Goal: Information Seeking & Learning: Compare options

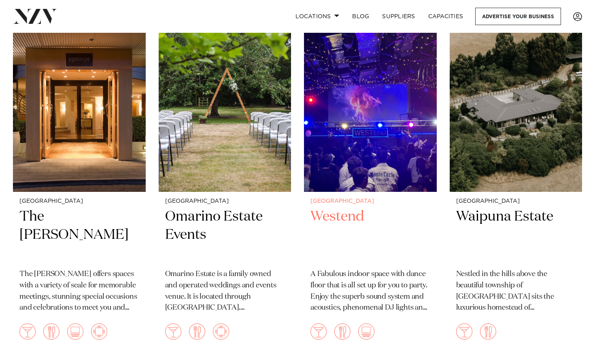
scroll to position [2473, 0]
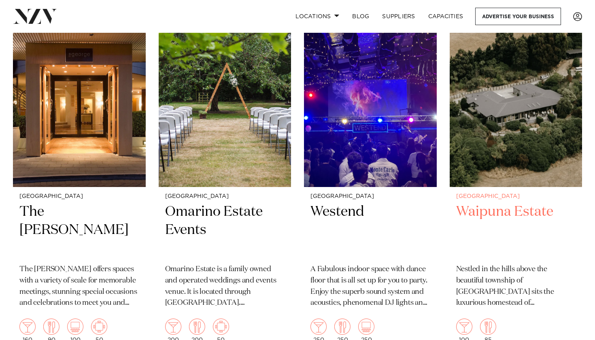
click at [493, 156] on img at bounding box center [516, 98] width 133 height 178
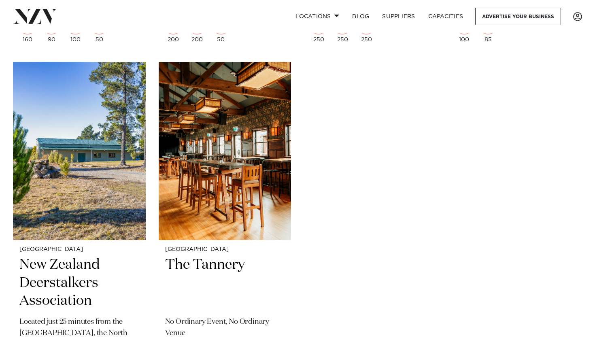
scroll to position [2802, 0]
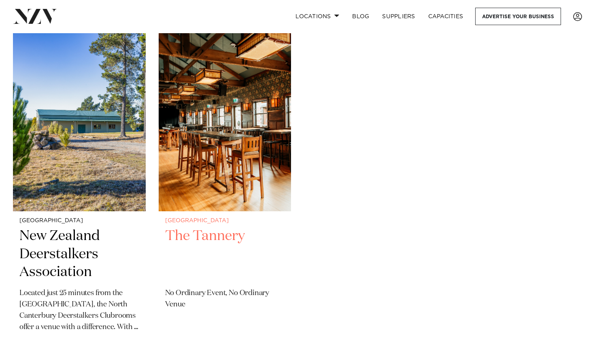
click at [239, 167] on img at bounding box center [225, 122] width 133 height 178
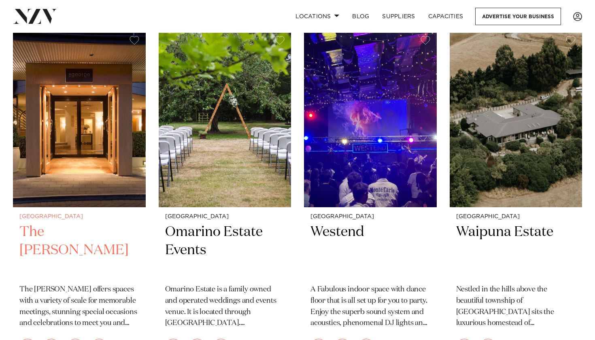
scroll to position [2445, 0]
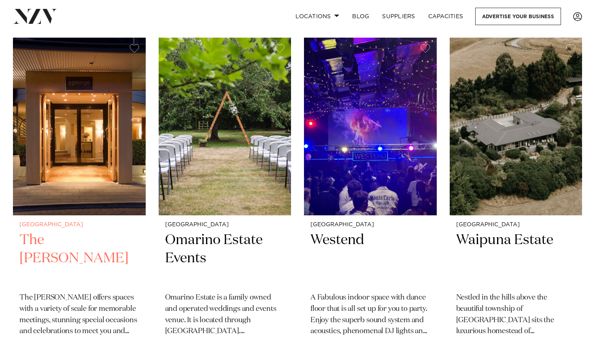
click at [124, 185] on img at bounding box center [79, 127] width 133 height 178
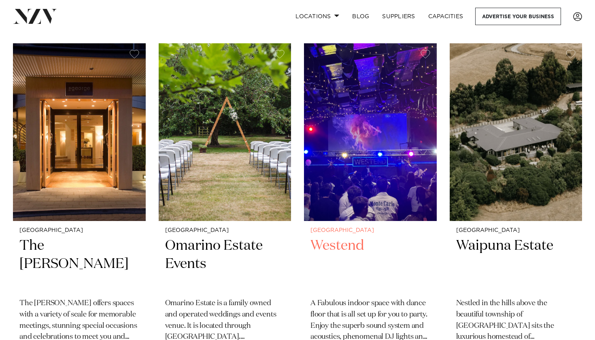
scroll to position [2438, 0]
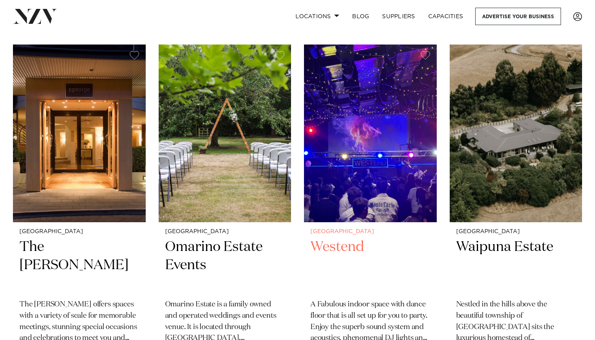
click at [328, 238] on h2 "Westend" at bounding box center [371, 265] width 120 height 55
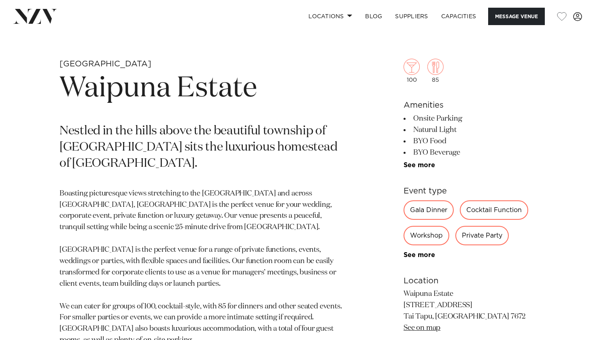
scroll to position [308, 0]
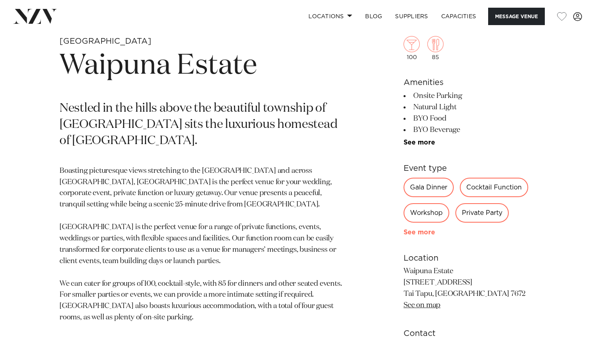
click at [429, 234] on link "See more" at bounding box center [435, 232] width 63 height 6
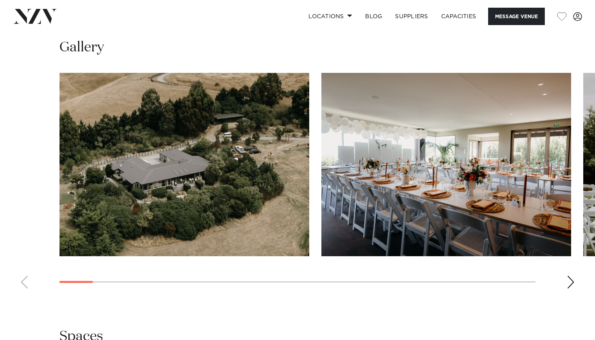
scroll to position [783, 0]
click at [571, 279] on div "Next slide" at bounding box center [571, 282] width 8 height 13
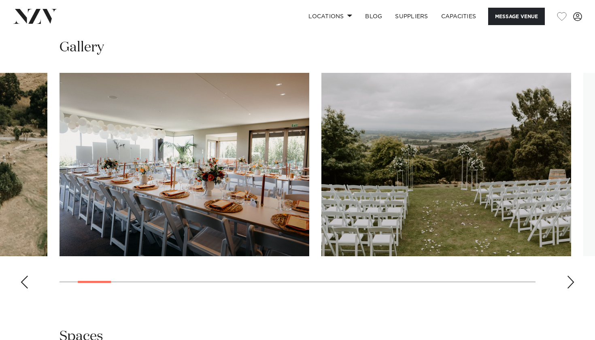
click at [571, 279] on div "Next slide" at bounding box center [571, 282] width 8 height 13
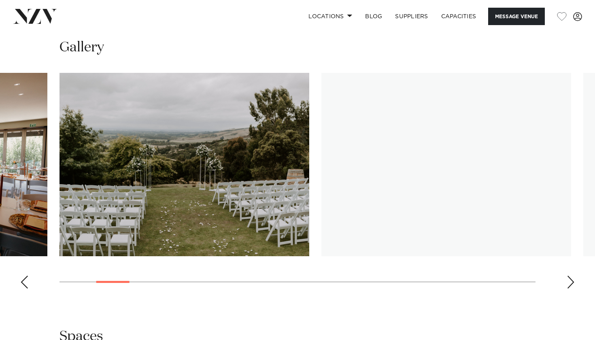
click at [571, 279] on div "Next slide" at bounding box center [571, 282] width 8 height 13
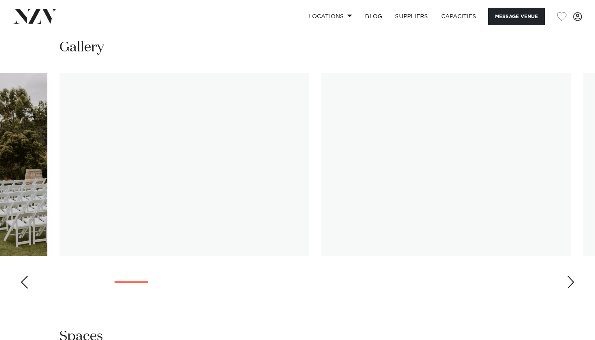
click at [571, 279] on div "Next slide" at bounding box center [571, 282] width 8 height 13
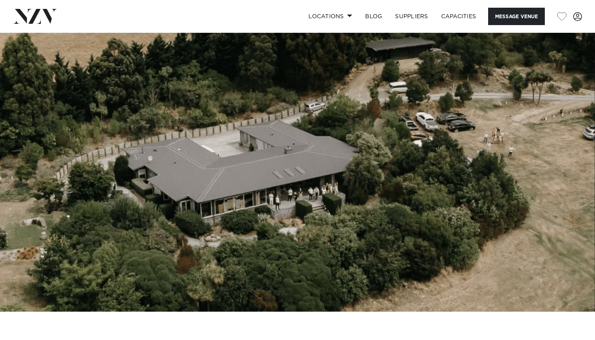
scroll to position [0, 0]
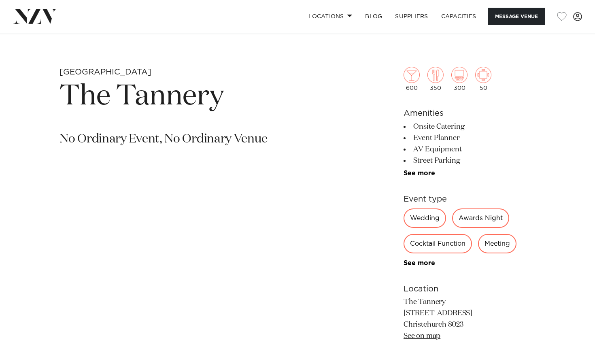
scroll to position [280, 0]
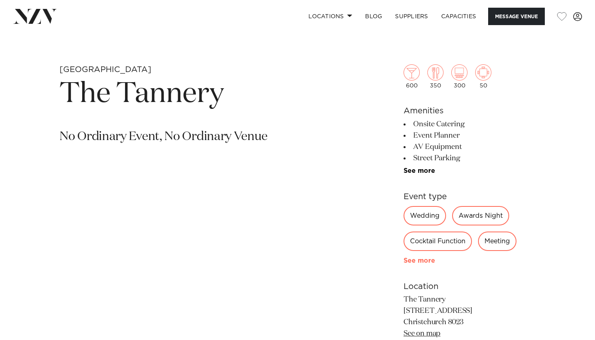
click at [425, 263] on link "See more" at bounding box center [435, 261] width 63 height 6
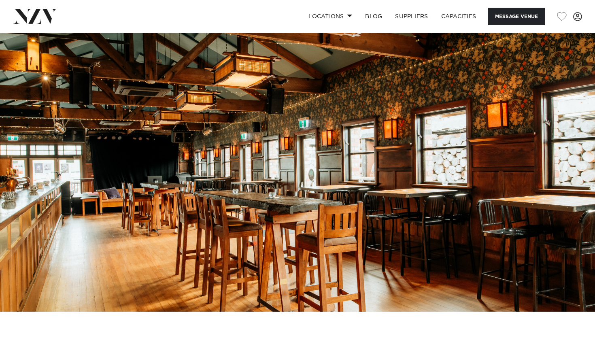
scroll to position [0, 0]
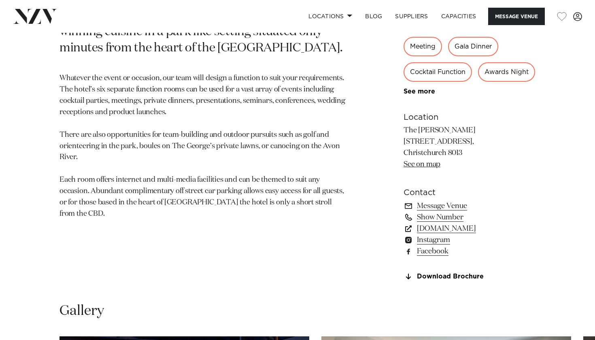
scroll to position [464, 0]
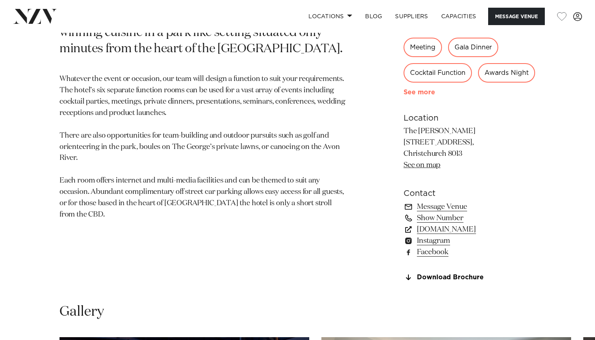
click at [423, 96] on link "See more" at bounding box center [435, 92] width 63 height 6
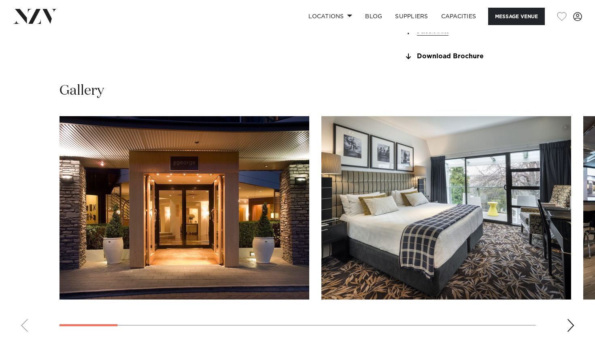
scroll to position [815, 0]
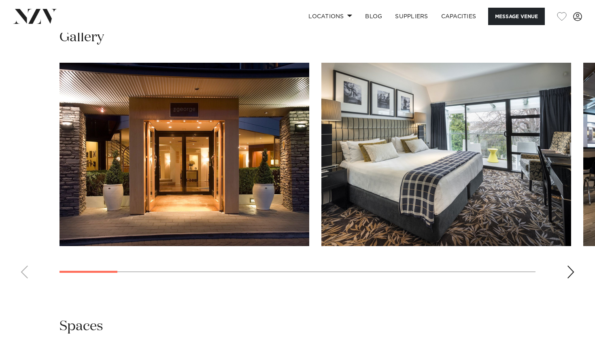
click at [571, 266] on div "Next slide" at bounding box center [571, 272] width 8 height 13
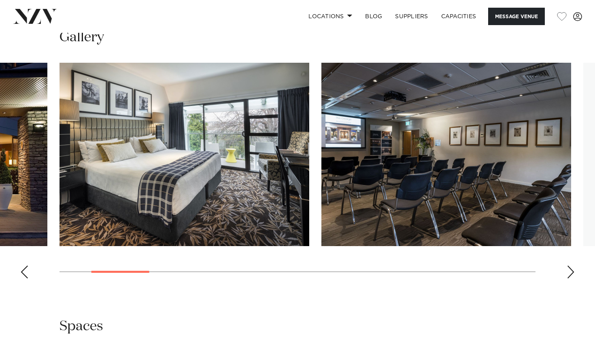
click at [571, 266] on div "Next slide" at bounding box center [571, 272] width 8 height 13
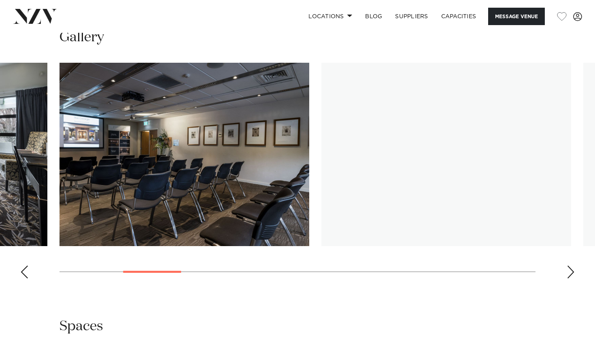
click at [571, 266] on div "Next slide" at bounding box center [571, 272] width 8 height 13
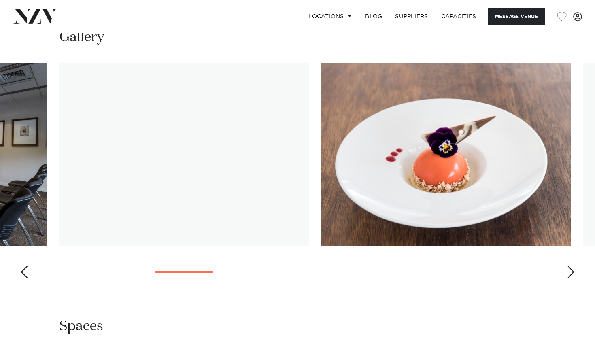
click at [571, 266] on div "Next slide" at bounding box center [571, 272] width 8 height 13
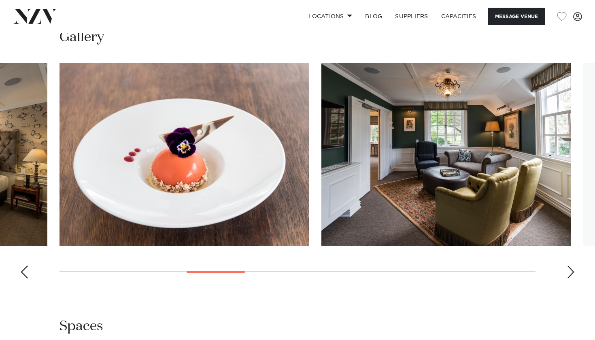
click at [568, 263] on swiper-container at bounding box center [297, 174] width 595 height 222
click at [573, 268] on div "Next slide" at bounding box center [571, 272] width 8 height 13
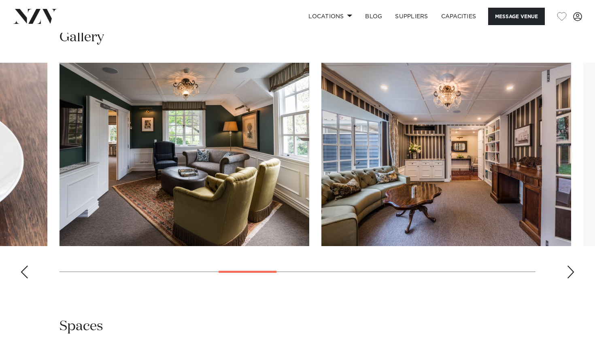
click at [573, 269] on div "Next slide" at bounding box center [571, 272] width 8 height 13
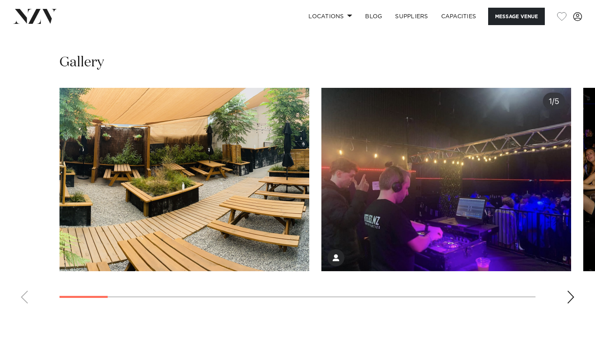
scroll to position [720, 0]
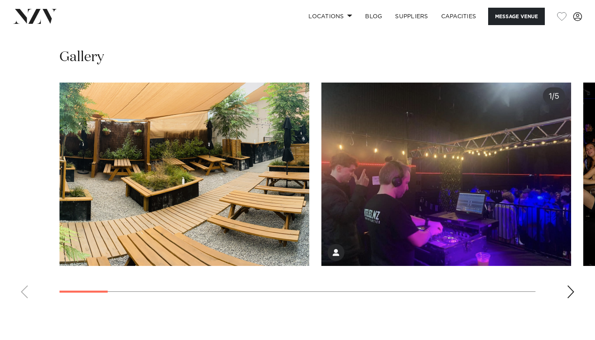
click at [570, 289] on div "Next slide" at bounding box center [571, 291] width 8 height 13
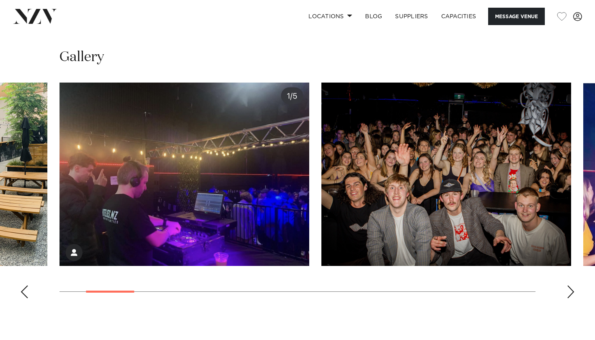
click at [570, 289] on div "Next slide" at bounding box center [571, 291] width 8 height 13
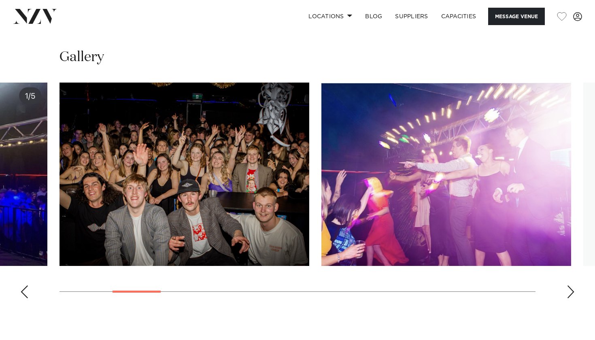
click at [570, 289] on div "Next slide" at bounding box center [571, 291] width 8 height 13
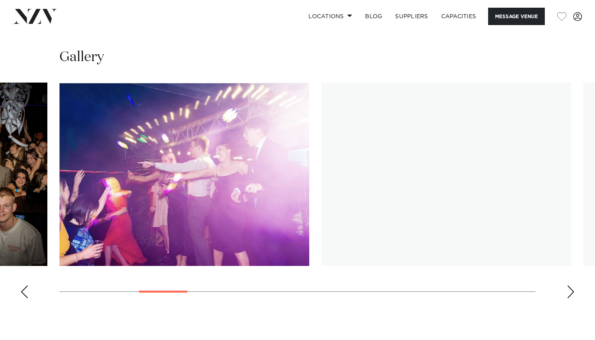
click at [570, 289] on div "Next slide" at bounding box center [571, 291] width 8 height 13
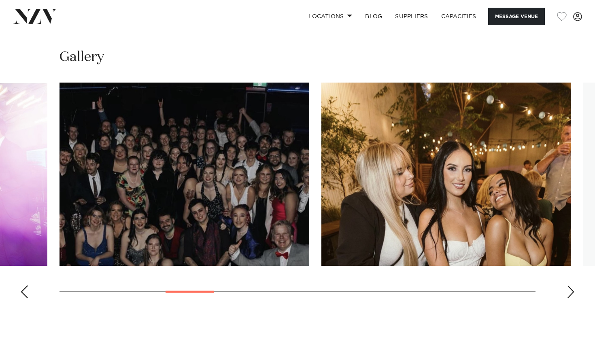
click at [570, 289] on div "Next slide" at bounding box center [571, 291] width 8 height 13
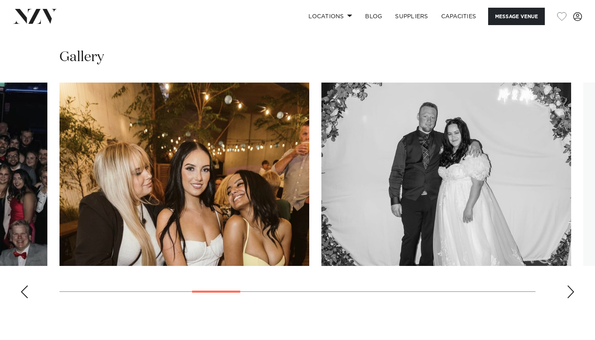
click at [570, 289] on div "Next slide" at bounding box center [571, 291] width 8 height 13
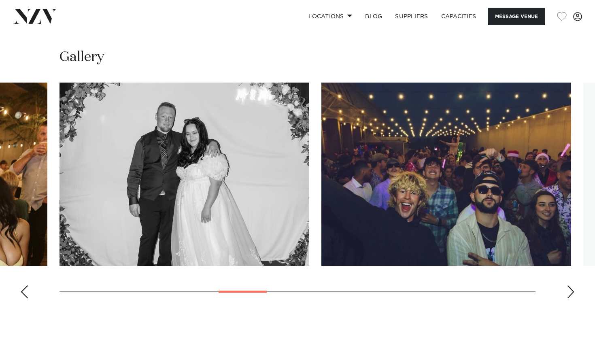
click at [570, 289] on div "Next slide" at bounding box center [571, 291] width 8 height 13
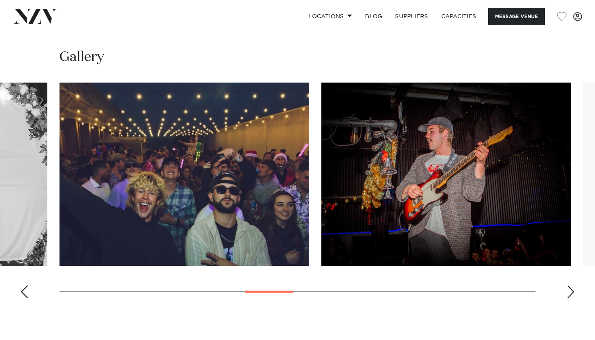
click at [570, 289] on div "Next slide" at bounding box center [571, 291] width 8 height 13
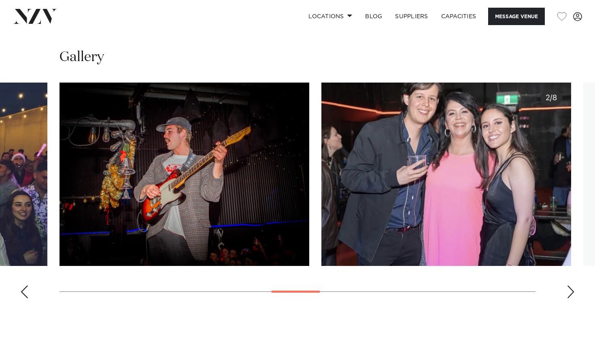
click at [570, 289] on div "Next slide" at bounding box center [571, 291] width 8 height 13
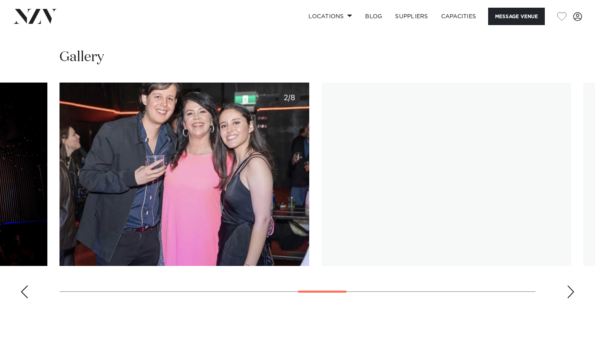
click at [570, 289] on div "Next slide" at bounding box center [571, 291] width 8 height 13
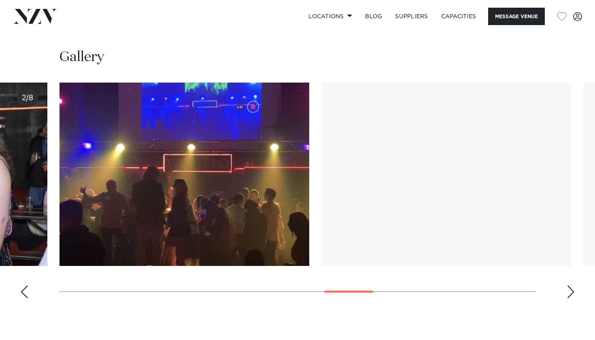
click at [570, 289] on div "Next slide" at bounding box center [571, 291] width 8 height 13
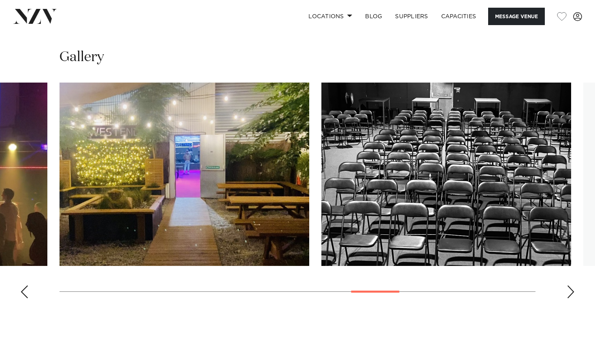
click at [570, 289] on div "Next slide" at bounding box center [571, 291] width 8 height 13
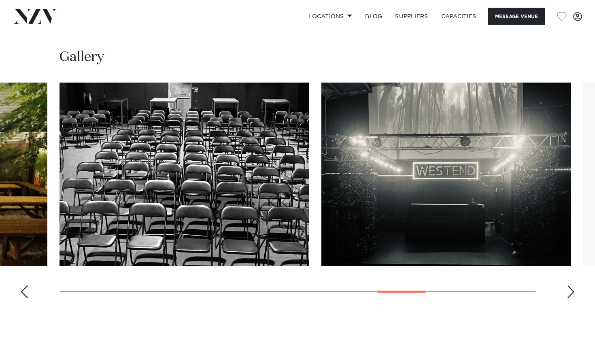
click at [570, 289] on div "Next slide" at bounding box center [571, 291] width 8 height 13
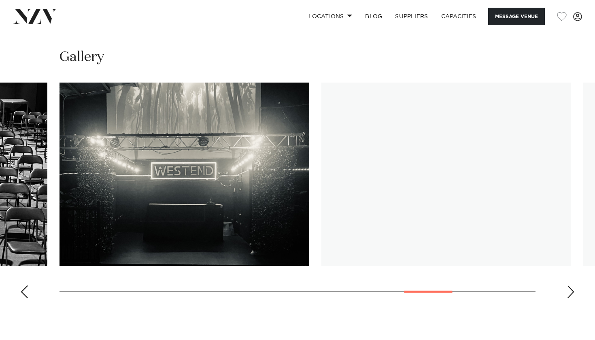
click at [570, 289] on div "Next slide" at bounding box center [571, 291] width 8 height 13
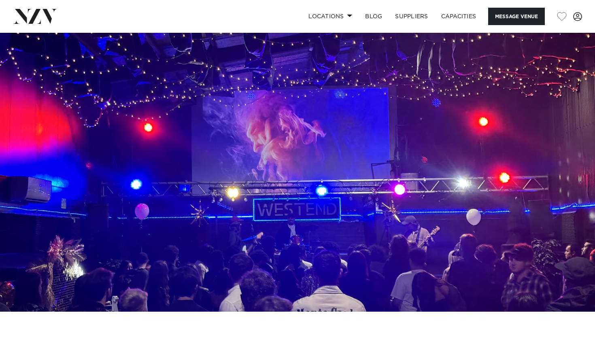
scroll to position [0, 0]
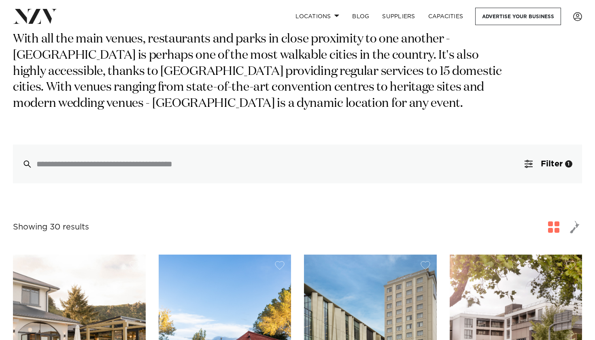
scroll to position [129, 0]
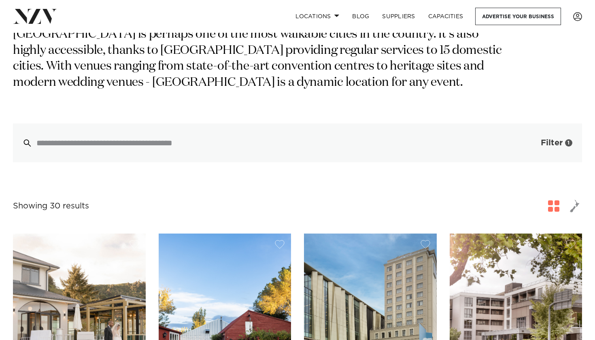
click at [552, 139] on span "Filter" at bounding box center [552, 143] width 22 height 8
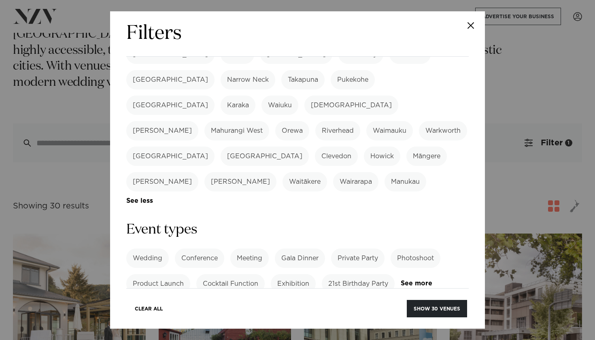
scroll to position [230, 0]
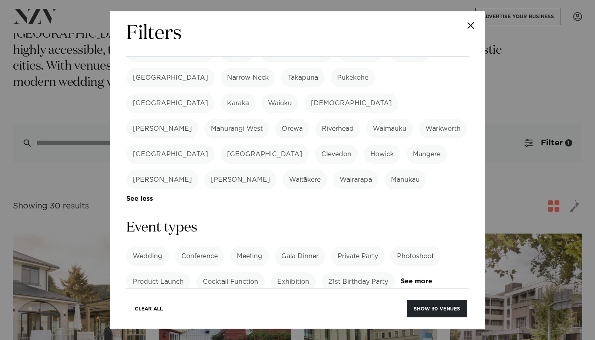
click at [362, 272] on label "21st Birthday Party" at bounding box center [358, 281] width 73 height 19
click at [444, 309] on button "Show 7 venues" at bounding box center [439, 308] width 57 height 17
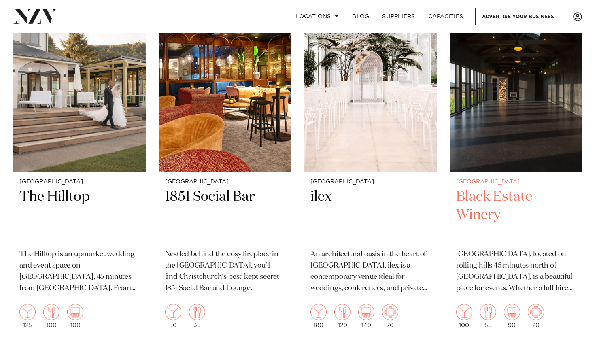
scroll to position [212, 0]
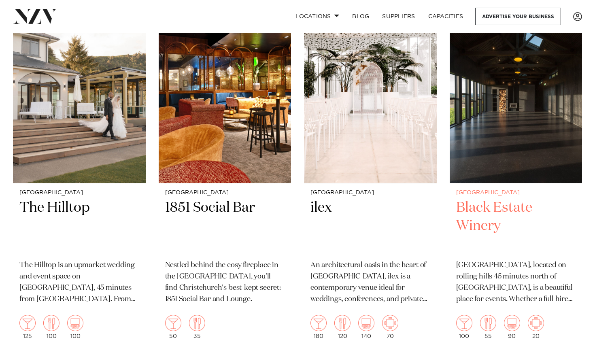
click at [498, 147] on img at bounding box center [516, 94] width 133 height 178
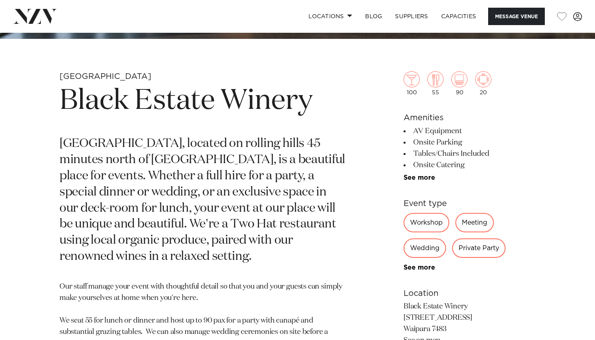
scroll to position [276, 0]
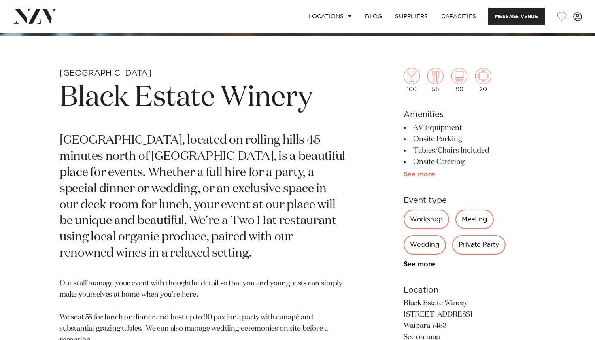
click at [413, 177] on link "See more" at bounding box center [435, 174] width 63 height 6
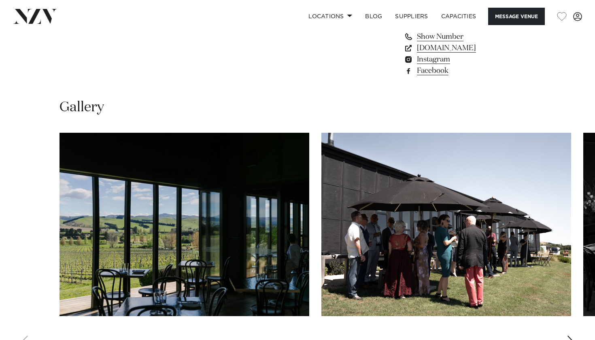
scroll to position [898, 0]
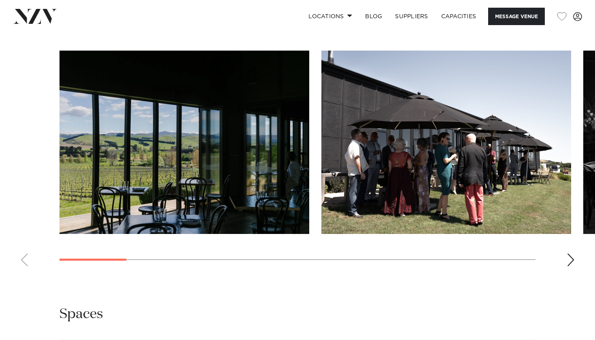
click at [266, 163] on img "1 / 13" at bounding box center [185, 142] width 250 height 183
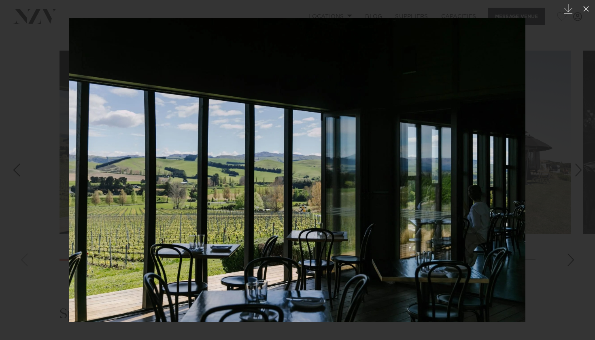
click at [581, 170] on div "Next slide" at bounding box center [578, 169] width 11 height 15
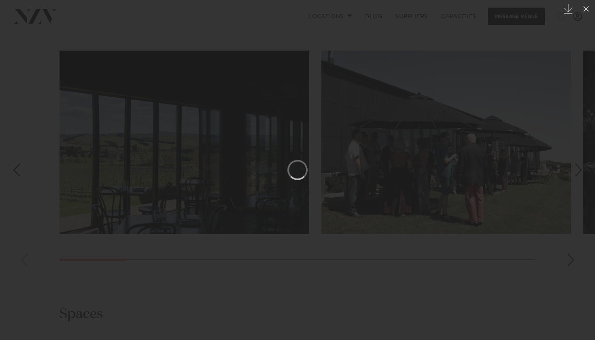
click at [522, 262] on div at bounding box center [297, 170] width 595 height 340
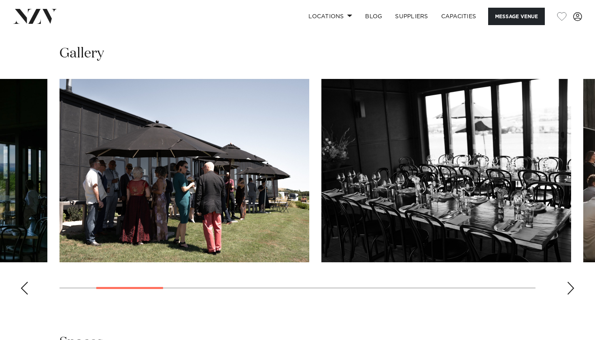
scroll to position [852, 0]
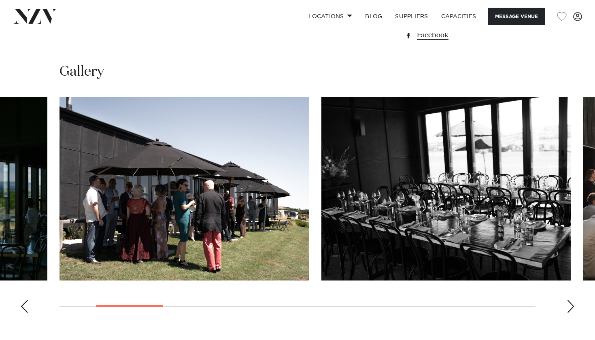
click at [570, 305] on div "Next slide" at bounding box center [571, 306] width 8 height 13
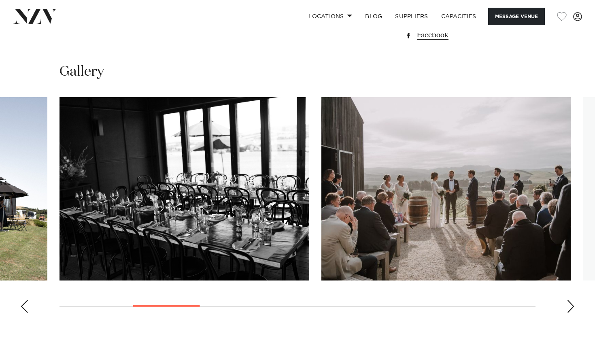
click at [570, 305] on div "Next slide" at bounding box center [571, 306] width 8 height 13
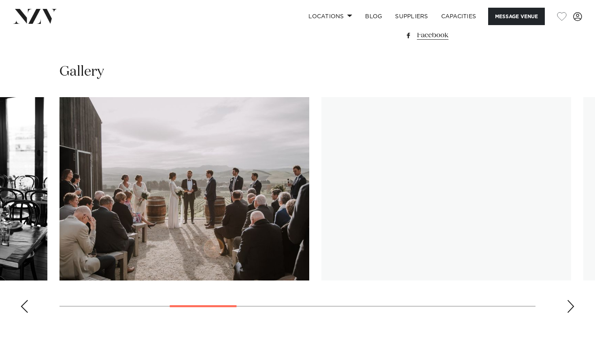
click at [570, 305] on div "Next slide" at bounding box center [571, 306] width 8 height 13
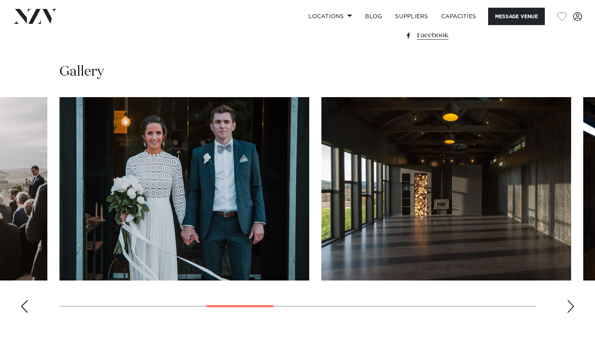
click at [570, 305] on div "Next slide" at bounding box center [571, 306] width 8 height 13
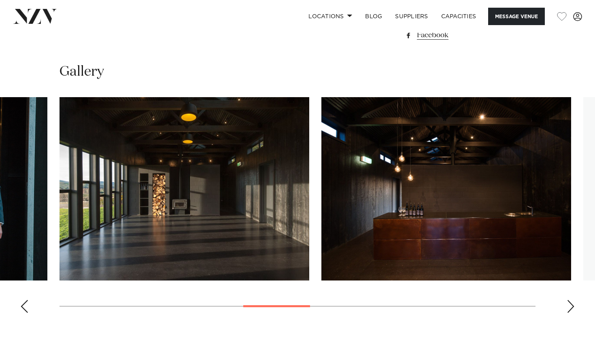
click at [570, 305] on div "Next slide" at bounding box center [571, 306] width 8 height 13
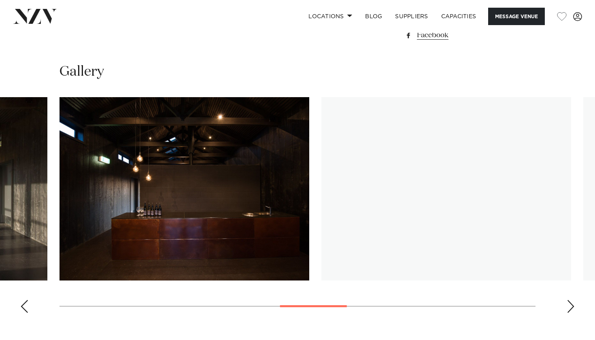
click at [570, 305] on div "Next slide" at bounding box center [571, 306] width 8 height 13
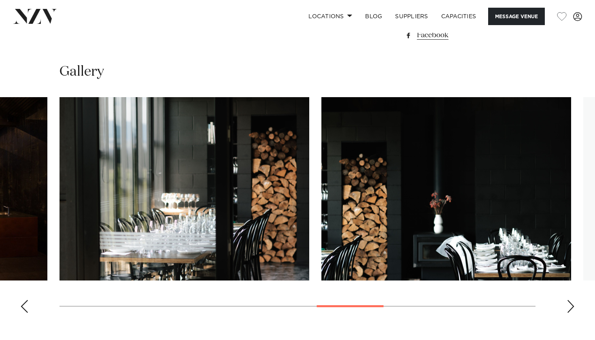
click at [570, 305] on div "Next slide" at bounding box center [571, 306] width 8 height 13
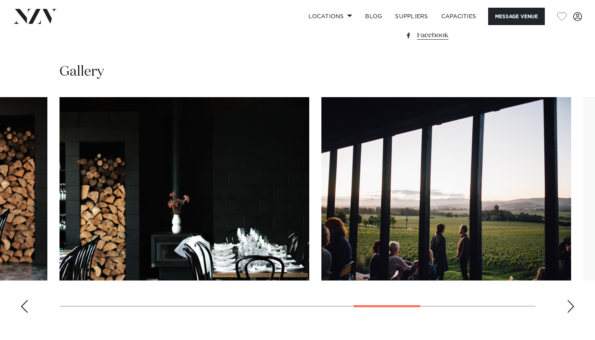
click at [568, 304] on div "Next slide" at bounding box center [571, 306] width 8 height 13
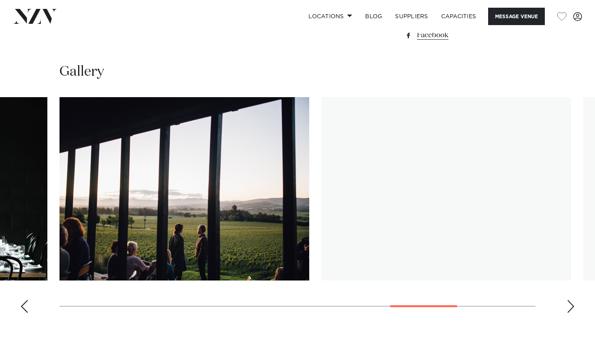
click at [568, 304] on div "Next slide" at bounding box center [571, 306] width 8 height 13
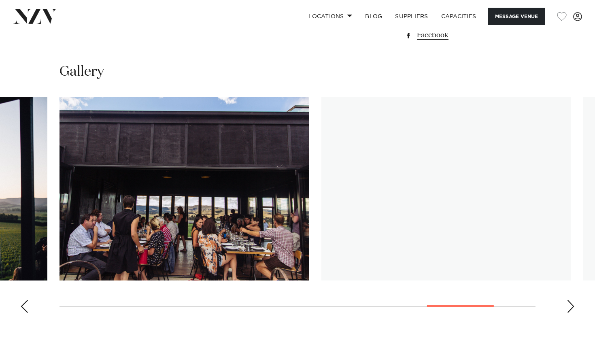
click at [568, 305] on div "Next slide" at bounding box center [571, 306] width 8 height 13
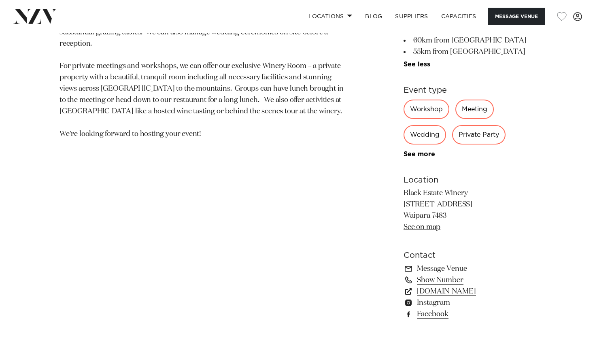
scroll to position [576, 0]
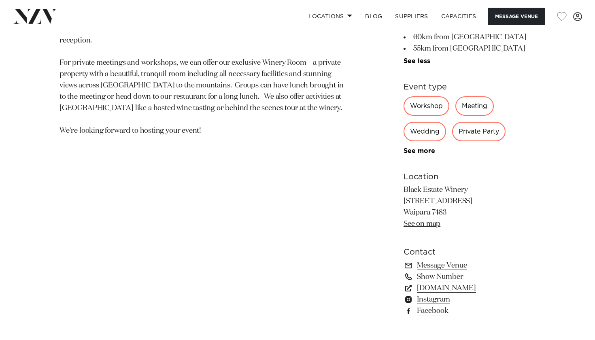
drag, startPoint x: 403, startPoint y: 189, endPoint x: 464, endPoint y: 215, distance: 66.0
click at [464, 215] on div "Christchurch Black Estate Winery Black Estate, located on rolling hills 45 minu…" at bounding box center [297, 47] width 582 height 558
copy p "Black Estate Winery 614 Omihi Road Waipara 7483"
click at [341, 87] on p "Our staff manage your event with thoughtful detail so that you and your guests …" at bounding box center [203, 58] width 287 height 158
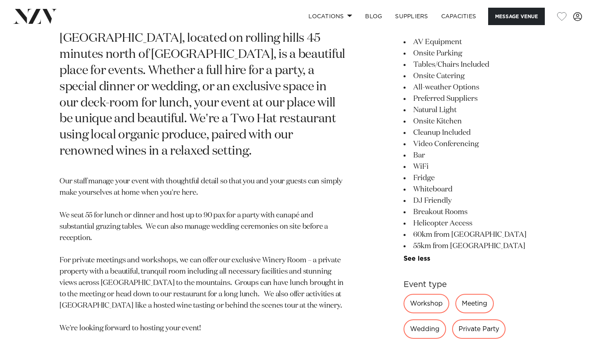
scroll to position [329, 0]
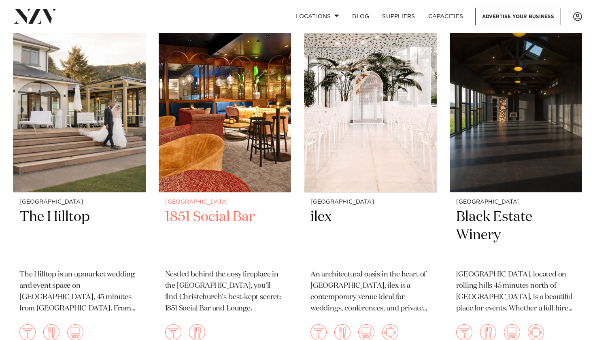
scroll to position [202, 0]
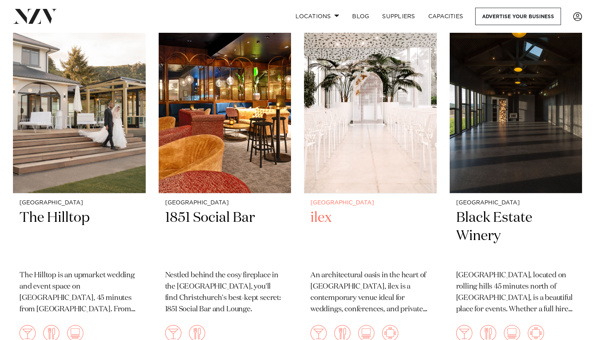
click at [349, 142] on img at bounding box center [370, 104] width 133 height 178
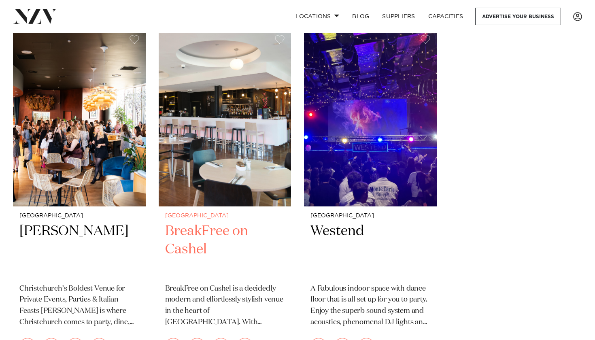
scroll to position [544, 0]
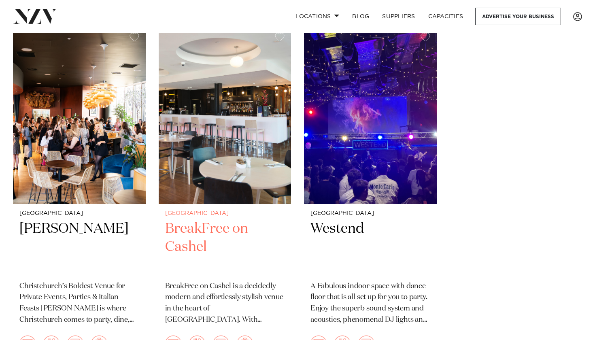
click at [206, 232] on h2 "BreakFree on Cashel" at bounding box center [225, 247] width 120 height 55
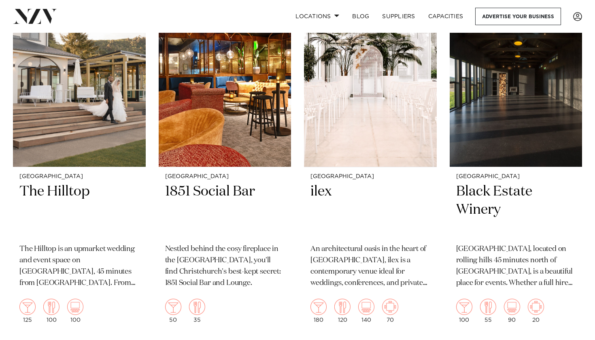
scroll to position [216, 0]
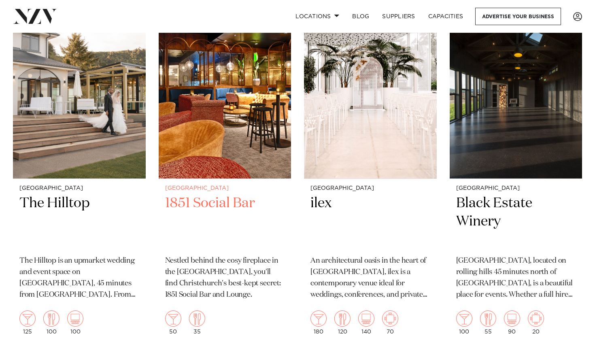
click at [186, 200] on h2 "1851 Social Bar" at bounding box center [225, 221] width 120 height 55
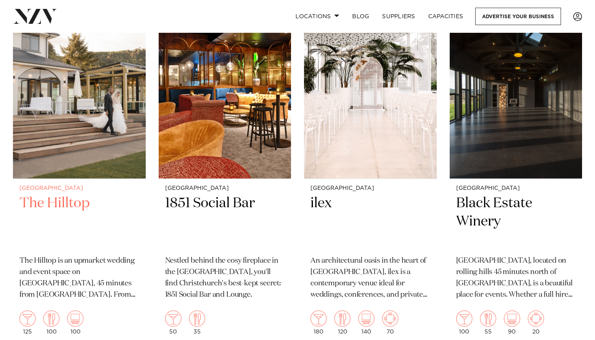
click at [81, 198] on h2 "The Hilltop" at bounding box center [79, 221] width 120 height 55
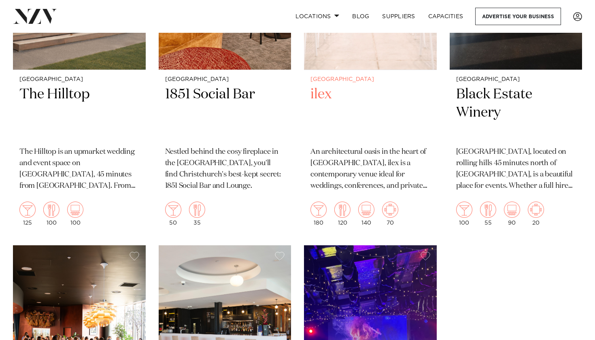
scroll to position [283, 0]
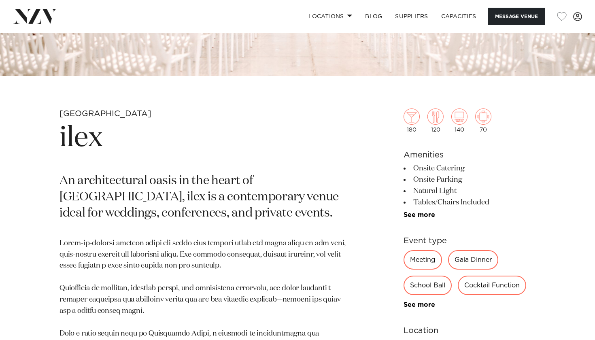
scroll to position [236, 0]
click at [410, 304] on link "See more" at bounding box center [435, 304] width 63 height 6
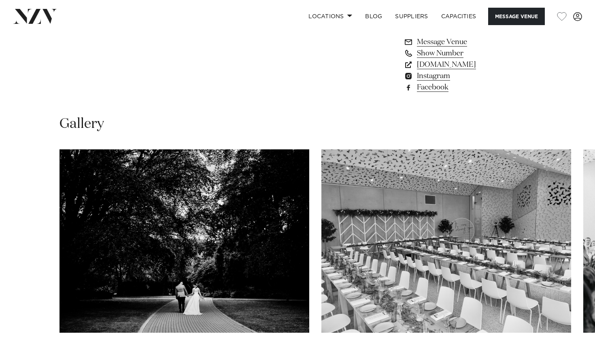
scroll to position [895, 0]
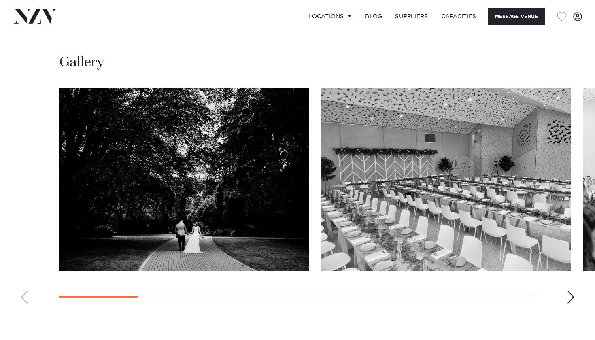
click at [569, 294] on div "Next slide" at bounding box center [571, 297] width 8 height 13
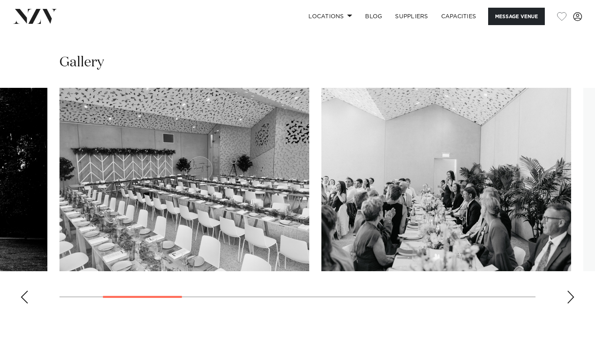
click at [569, 294] on div "Next slide" at bounding box center [571, 297] width 8 height 13
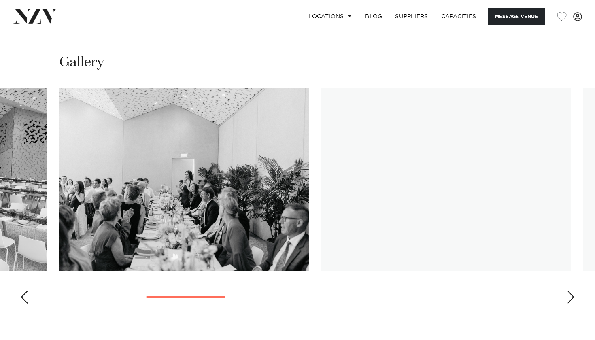
click at [569, 294] on div "Next slide" at bounding box center [571, 297] width 8 height 13
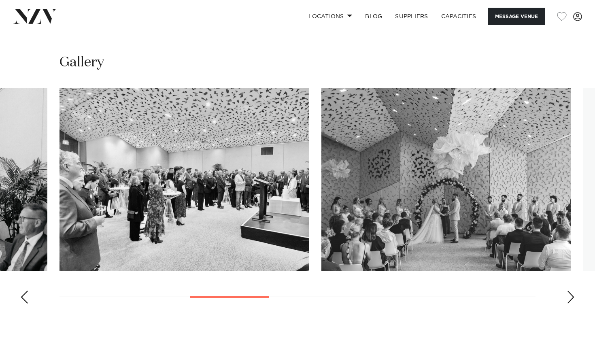
click at [570, 295] on div "Next slide" at bounding box center [571, 297] width 8 height 13
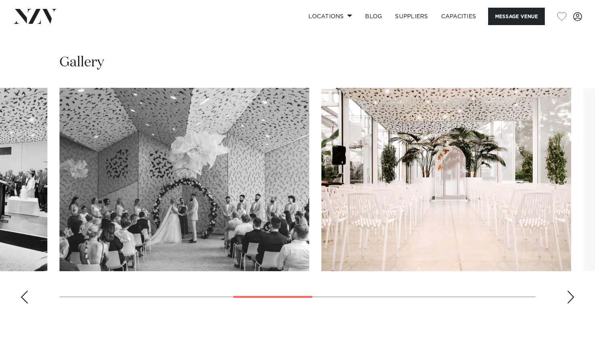
click at [570, 295] on div "Next slide" at bounding box center [571, 297] width 8 height 13
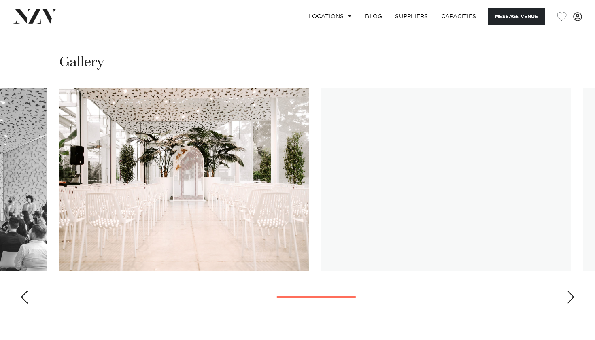
click at [570, 295] on div "Next slide" at bounding box center [571, 297] width 8 height 13
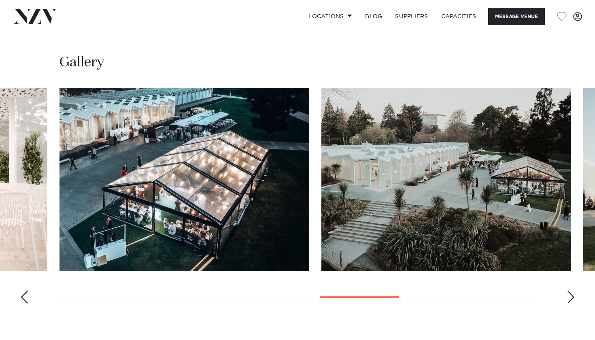
click at [570, 295] on div "Next slide" at bounding box center [571, 297] width 8 height 13
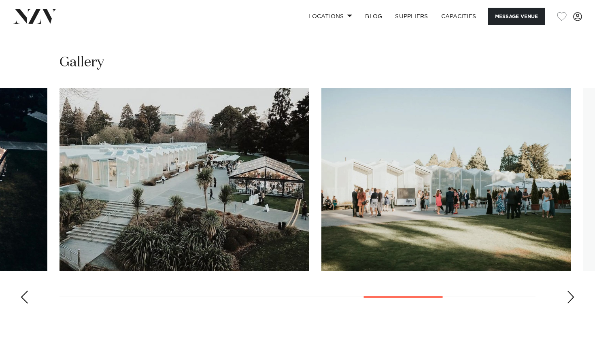
click at [570, 295] on div "Next slide" at bounding box center [571, 297] width 8 height 13
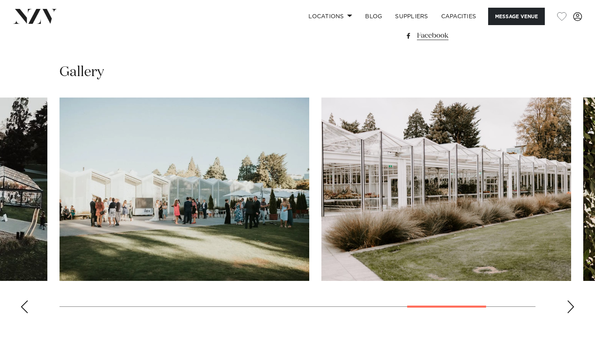
scroll to position [904, 0]
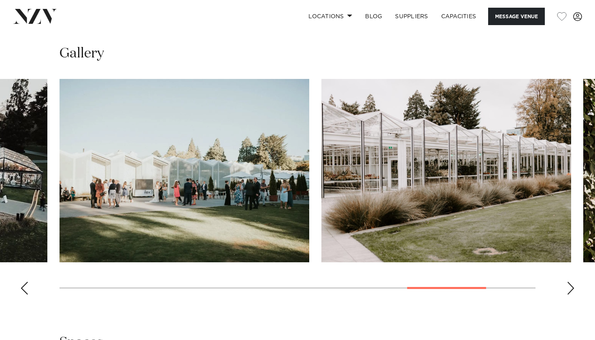
click at [568, 289] on div "Next slide" at bounding box center [571, 288] width 8 height 13
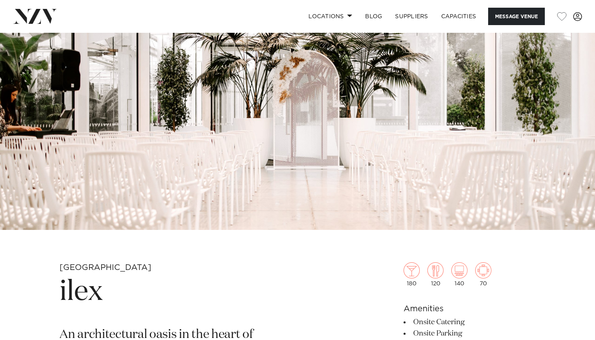
scroll to position [69, 0]
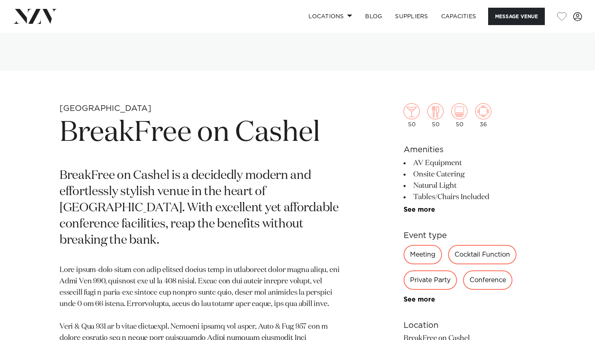
scroll to position [316, 0]
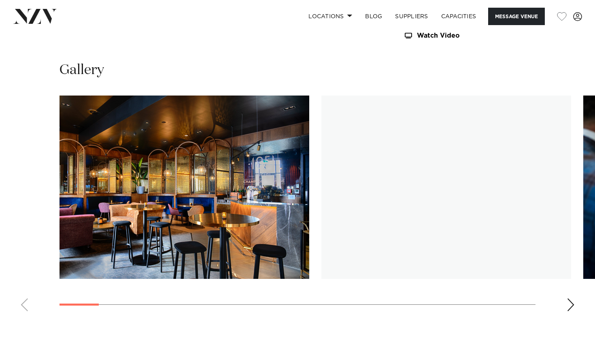
scroll to position [738, 0]
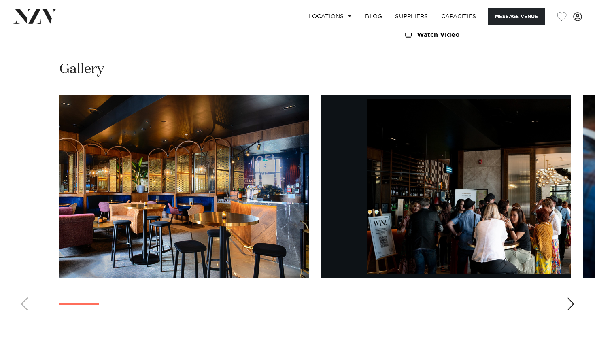
click at [569, 299] on div "Next slide" at bounding box center [571, 304] width 8 height 13
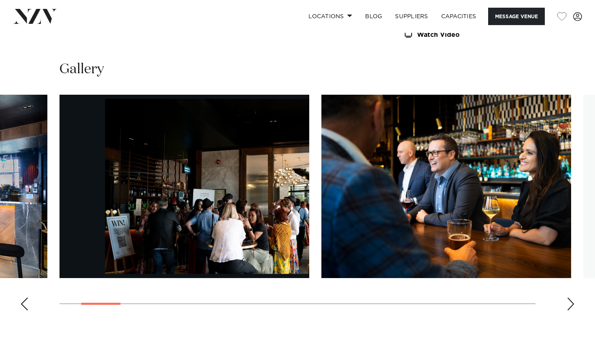
click at [569, 299] on div "Next slide" at bounding box center [571, 304] width 8 height 13
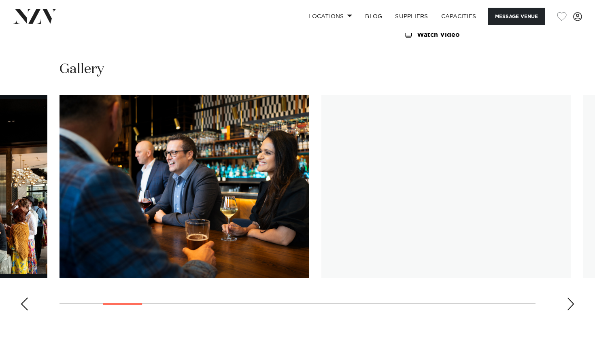
click at [569, 299] on div "Next slide" at bounding box center [571, 304] width 8 height 13
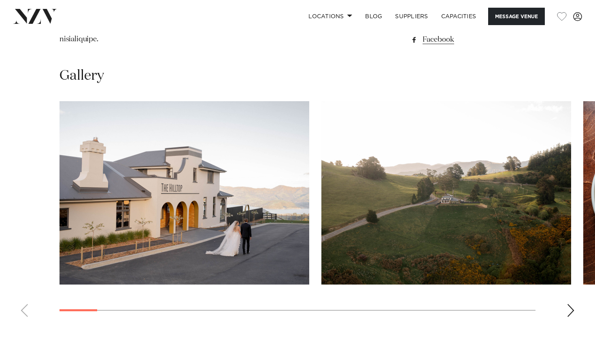
scroll to position [705, 0]
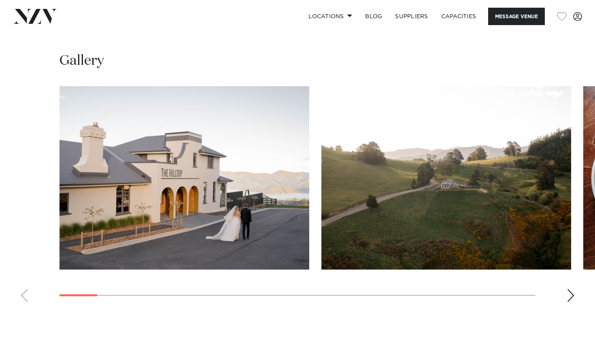
click at [571, 289] on div "Next slide" at bounding box center [571, 295] width 8 height 13
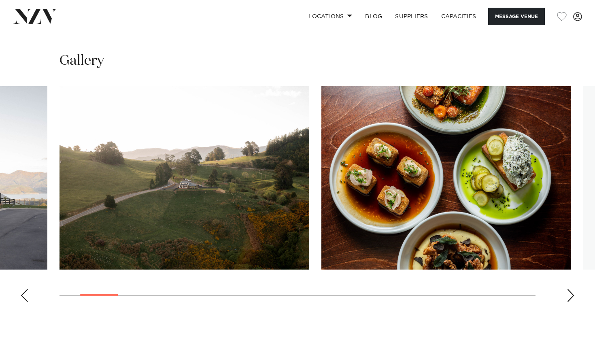
click at [571, 289] on div "Next slide" at bounding box center [571, 295] width 8 height 13
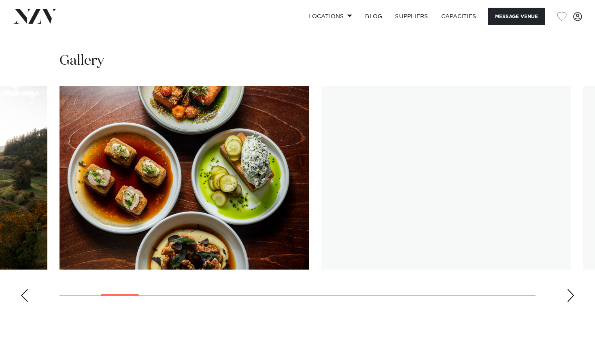
click at [571, 289] on div "Next slide" at bounding box center [571, 295] width 8 height 13
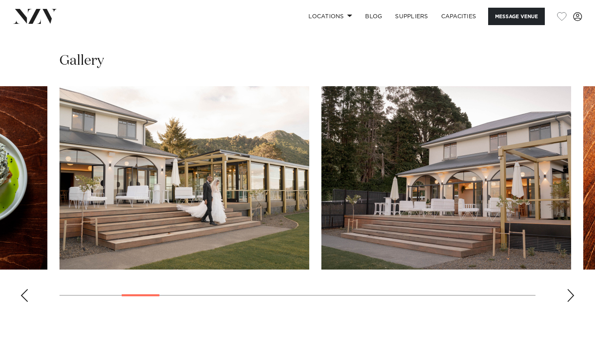
click at [571, 289] on div "Next slide" at bounding box center [571, 295] width 8 height 13
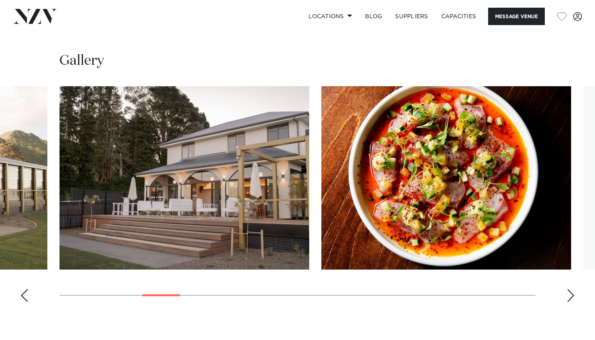
click at [571, 289] on div "Next slide" at bounding box center [571, 295] width 8 height 13
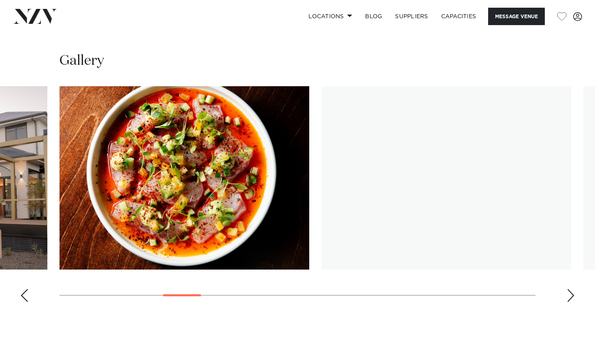
click at [571, 289] on div "Next slide" at bounding box center [571, 295] width 8 height 13
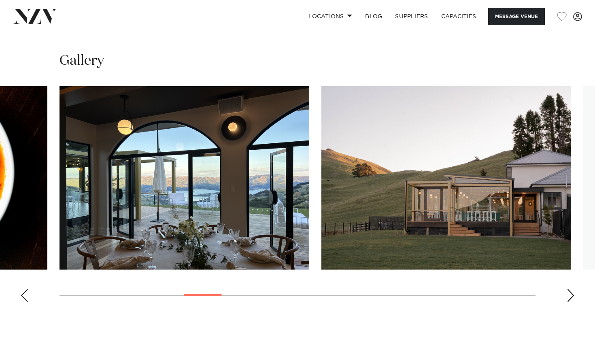
click at [571, 289] on div "Next slide" at bounding box center [571, 295] width 8 height 13
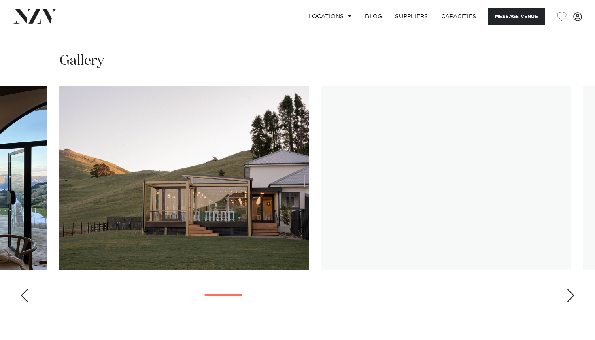
click at [571, 289] on div "Next slide" at bounding box center [571, 295] width 8 height 13
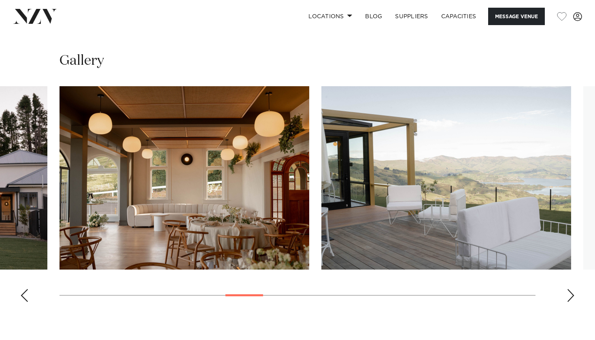
click at [571, 289] on div "Next slide" at bounding box center [571, 295] width 8 height 13
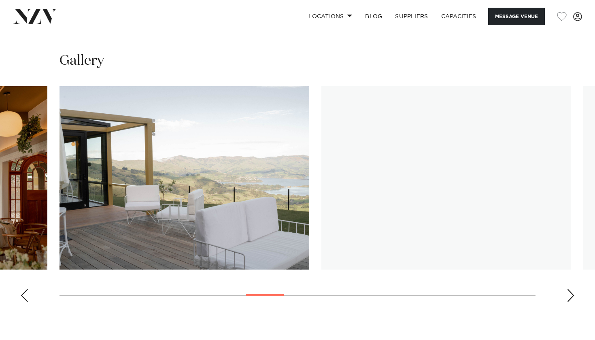
click at [571, 289] on div "Next slide" at bounding box center [571, 295] width 8 height 13
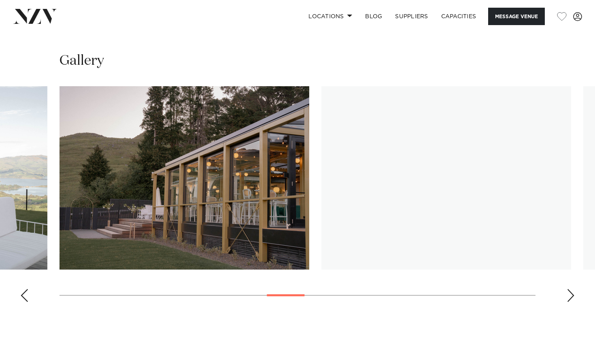
click at [571, 289] on div "Next slide" at bounding box center [571, 295] width 8 height 13
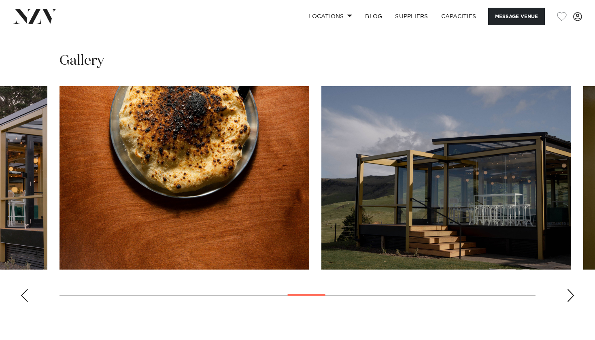
click at [569, 289] on div "Next slide" at bounding box center [571, 295] width 8 height 13
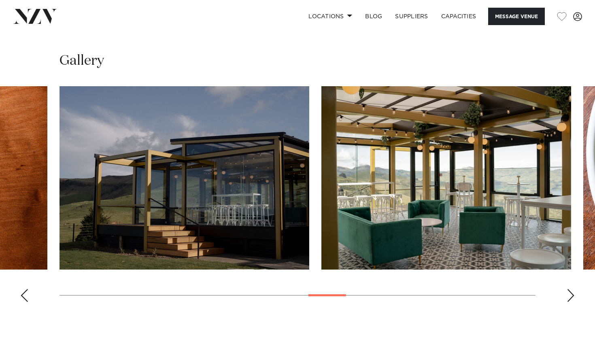
click at [569, 289] on div "Next slide" at bounding box center [571, 295] width 8 height 13
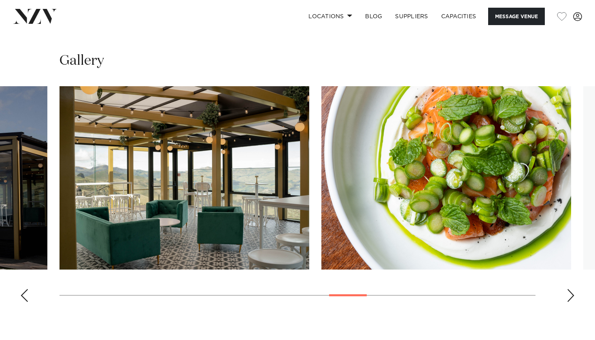
click at [569, 289] on div "Next slide" at bounding box center [571, 295] width 8 height 13
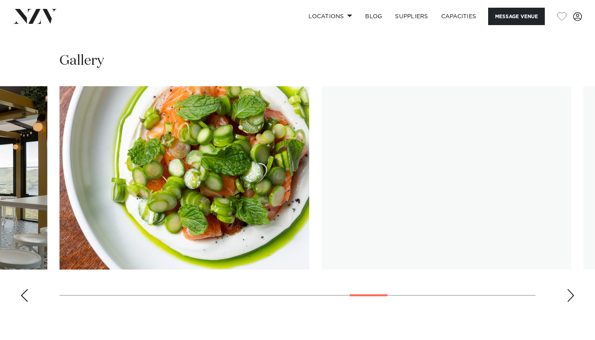
click at [569, 289] on div "Next slide" at bounding box center [571, 295] width 8 height 13
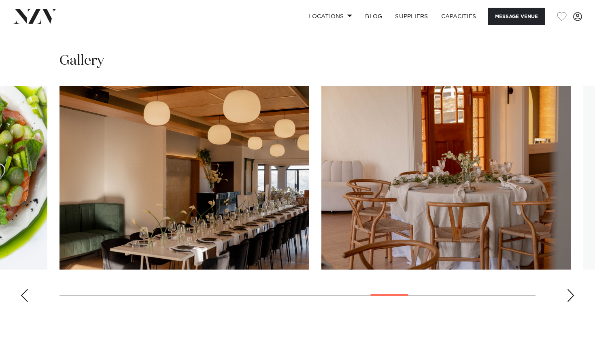
click at [569, 289] on div "Next slide" at bounding box center [571, 295] width 8 height 13
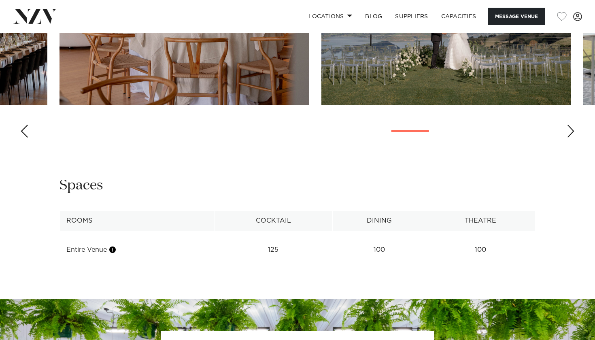
scroll to position [763, 0]
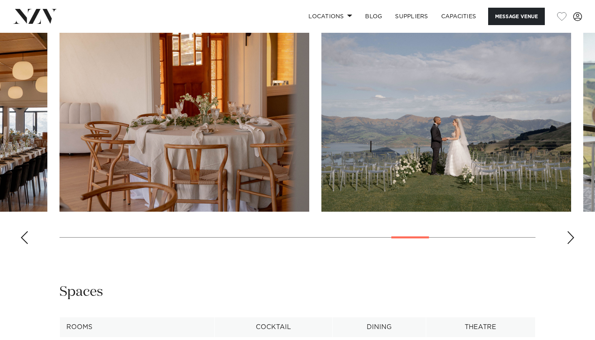
click at [570, 231] on div "Next slide" at bounding box center [571, 237] width 8 height 13
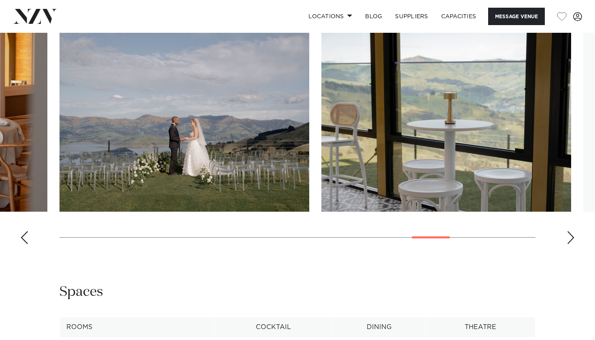
click at [570, 231] on div "Next slide" at bounding box center [571, 237] width 8 height 13
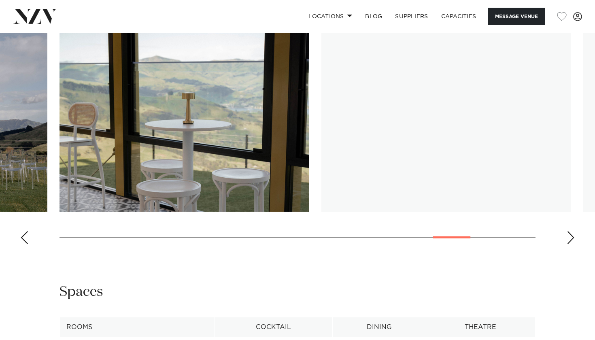
click at [570, 231] on div "Next slide" at bounding box center [571, 237] width 8 height 13
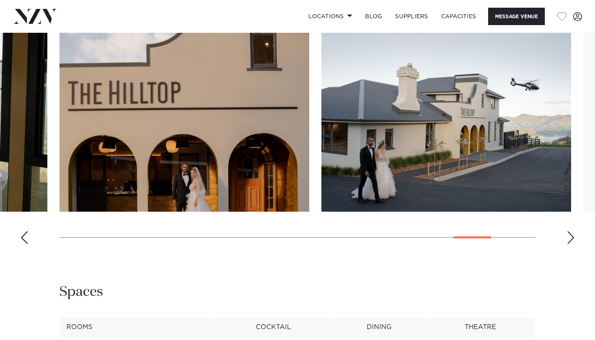
click at [570, 231] on div "Next slide" at bounding box center [571, 237] width 8 height 13
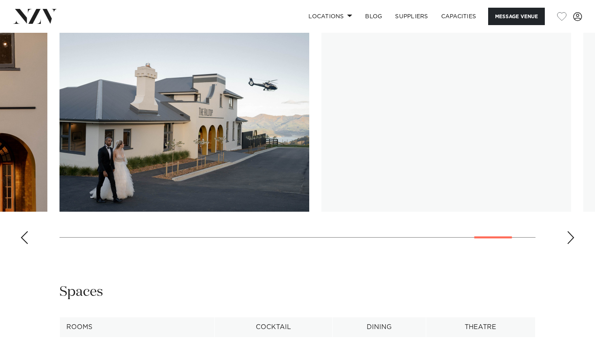
click at [570, 231] on div "Next slide" at bounding box center [571, 237] width 8 height 13
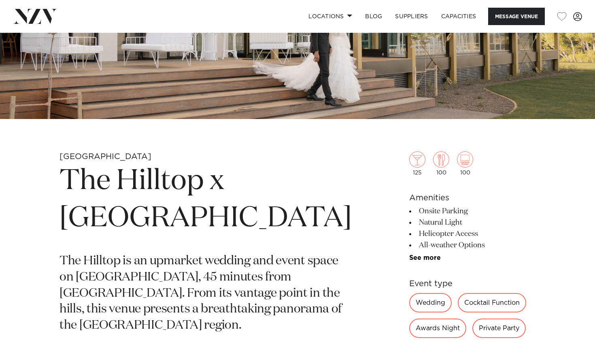
scroll to position [321, 0]
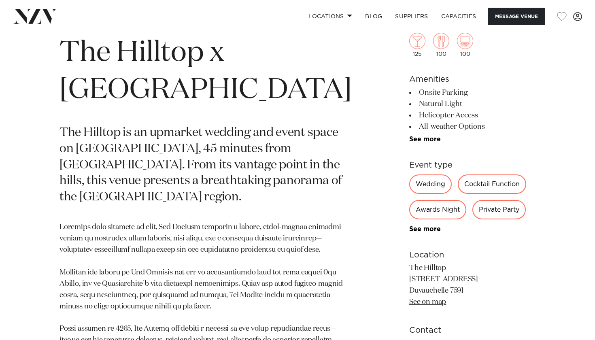
click at [420, 235] on div "125 100 100 Amenities Onsite Parking Natural Light Helicopter Access All-weathe…" at bounding box center [472, 197] width 126 height 395
click at [420, 231] on link "See more" at bounding box center [440, 229] width 63 height 6
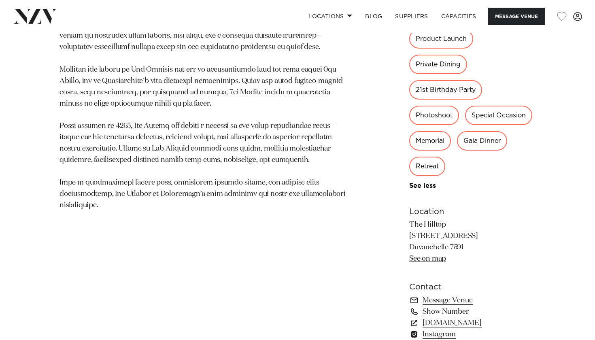
scroll to position [527, 0]
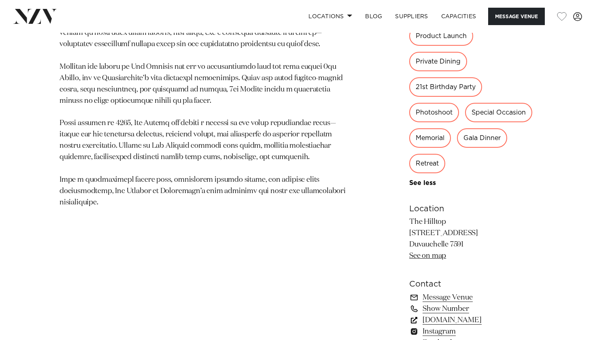
click at [435, 315] on link "[DOMAIN_NAME]" at bounding box center [472, 320] width 126 height 11
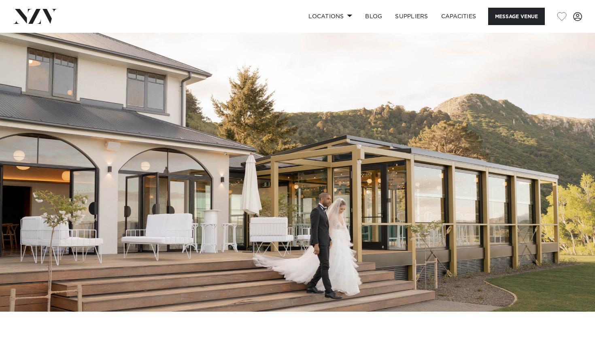
scroll to position [0, 0]
